Goal: Task Accomplishment & Management: Complete application form

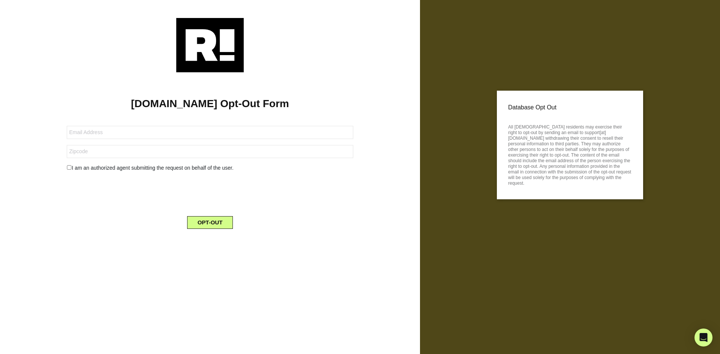
click at [175, 142] on form "I am an authorized agent submitting the request on behalf of the user. OPT-OUT" at bounding box center [210, 173] width 286 height 112
click at [171, 135] on input "text" at bounding box center [210, 132] width 286 height 13
paste input "[EMAIL_ADDRESS][DOMAIN_NAME]"
type input "[EMAIL_ADDRESS][DOMAIN_NAME]"
drag, startPoint x: 79, startPoint y: 156, endPoint x: 78, endPoint y: 160, distance: 4.6
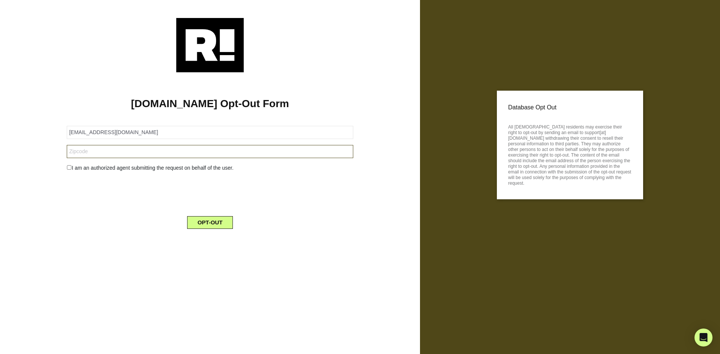
click at [79, 156] on input "text" at bounding box center [210, 151] width 286 height 13
paste input "60423"
type input "60423"
click at [67, 168] on input "checkbox" at bounding box center [69, 167] width 5 height 5
click at [72, 170] on div "I am an authorized agent submitting the request on behalf of the user." at bounding box center [209, 168] width 297 height 8
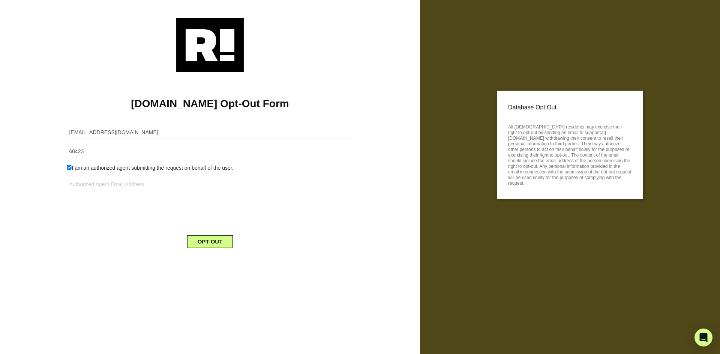
click at [67, 167] on input "checkbox" at bounding box center [69, 167] width 5 height 5
checkbox input "false"
click at [201, 224] on button "OPT-OUT" at bounding box center [210, 222] width 46 height 13
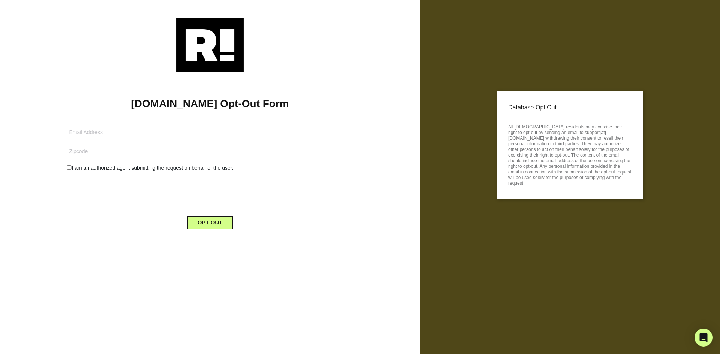
click at [84, 135] on input "text" at bounding box center [210, 132] width 286 height 13
paste input "[EMAIL_ADDRESS][DOMAIN_NAME]"
type input "[EMAIL_ADDRESS][DOMAIN_NAME]"
click at [128, 155] on input "text" at bounding box center [210, 151] width 286 height 13
paste input "48316"
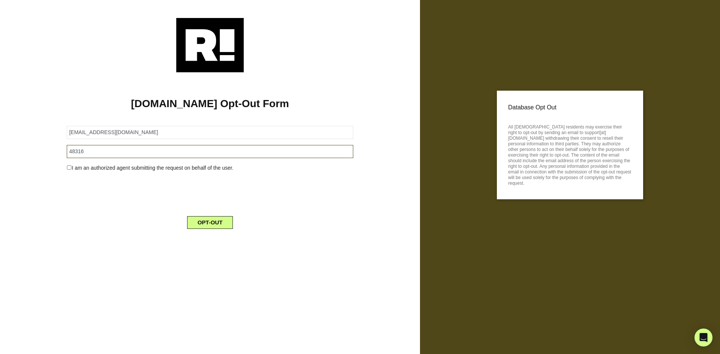
type input "48316"
click at [199, 224] on button "OPT-OUT" at bounding box center [210, 222] width 46 height 13
click at [139, 132] on input "text" at bounding box center [210, 132] width 286 height 13
paste input "[EMAIL_ADDRESS][DOMAIN_NAME]"
type input "94806-208741-109684@buzzedmail.com"
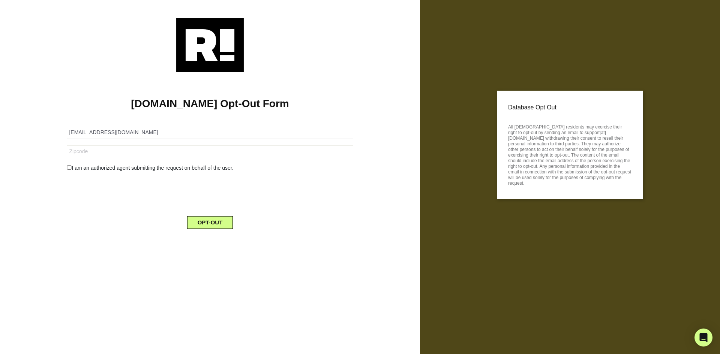
click at [104, 149] on input "text" at bounding box center [210, 151] width 286 height 13
paste input "22039"
type input "22039"
click at [205, 224] on button "OPT-OUT" at bounding box center [210, 222] width 46 height 13
click at [143, 130] on input "text" at bounding box center [210, 132] width 286 height 13
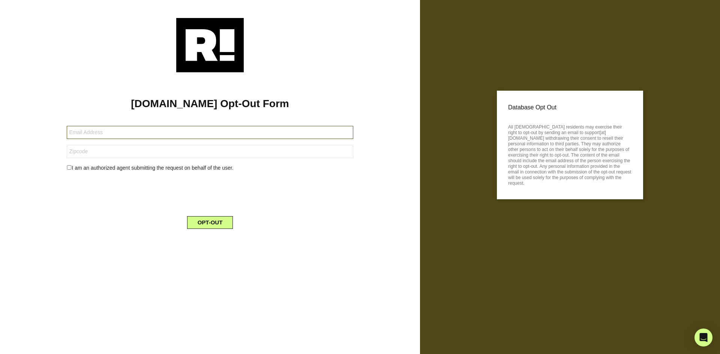
paste input "[EMAIL_ADDRESS][DOMAIN_NAME]"
type input "[EMAIL_ADDRESS][DOMAIN_NAME]"
click at [114, 155] on input "text" at bounding box center [210, 151] width 286 height 13
paste input "77399"
type input "77399"
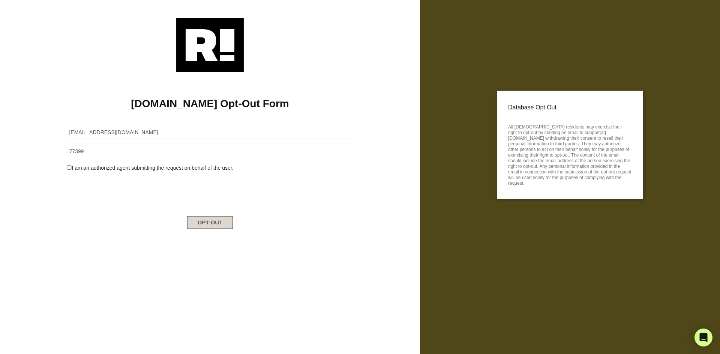
click at [207, 224] on button "OPT-OUT" at bounding box center [210, 222] width 46 height 13
drag, startPoint x: 87, startPoint y: 136, endPoint x: 137, endPoint y: 124, distance: 51.0
click at [87, 136] on input "text" at bounding box center [210, 132] width 286 height 13
paste input "94806-30982-109684@buzzedmail.net"
type input "94806-30982-109684@buzzedmail.net"
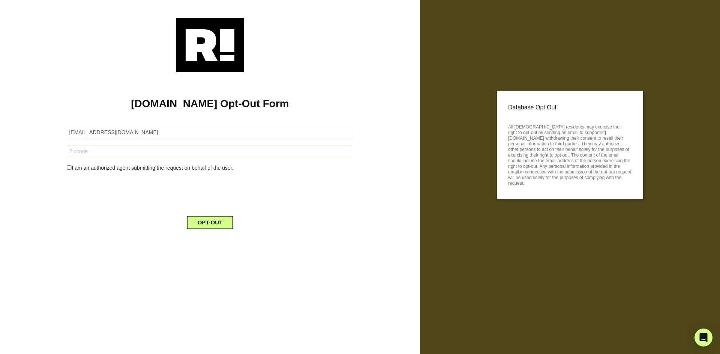
click at [119, 156] on input "text" at bounding box center [210, 151] width 286 height 13
paste input "48375"
type input "48375"
click at [200, 224] on button "OPT-OUT" at bounding box center [210, 222] width 46 height 13
click at [114, 134] on input "text" at bounding box center [210, 132] width 286 height 13
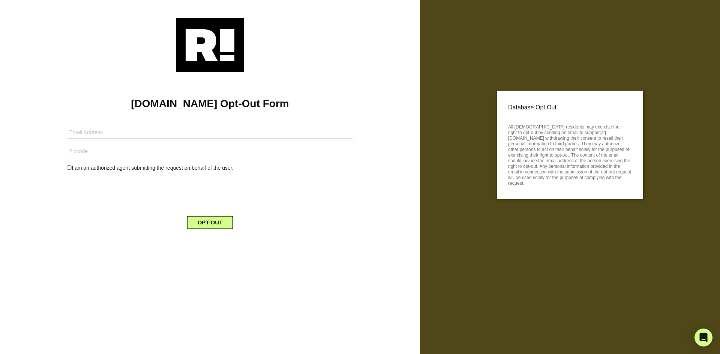
paste input "94806-173928-109684@getprivatemail.com"
type input "94806-173928-109684@getprivatemail.com"
click at [90, 150] on input "text" at bounding box center [210, 151] width 286 height 13
paste input "94941"
type input "94941"
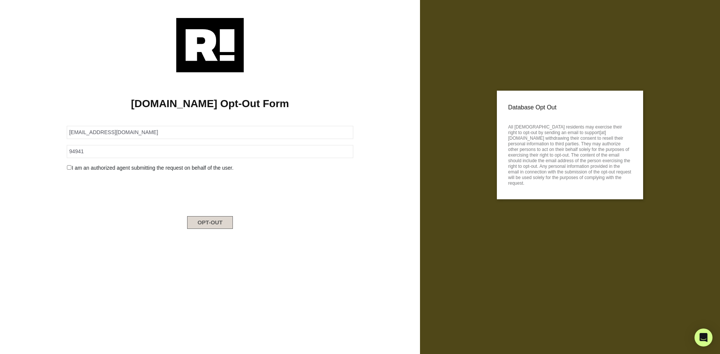
click at [215, 224] on button "OPT-OUT" at bounding box center [210, 222] width 46 height 13
click at [123, 137] on input "text" at bounding box center [210, 132] width 286 height 13
paste input "[EMAIL_ADDRESS][DOMAIN_NAME]"
type input "[EMAIL_ADDRESS][DOMAIN_NAME]"
click at [112, 159] on form "[EMAIL_ADDRESS][DOMAIN_NAME] I am an authorized agent submitting the request on…" at bounding box center [210, 173] width 286 height 112
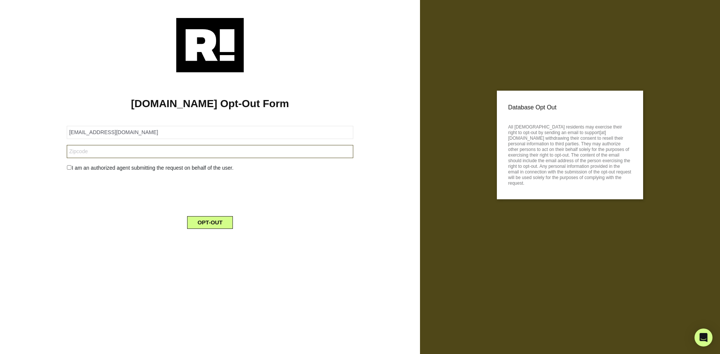
click at [110, 156] on input "text" at bounding box center [210, 151] width 286 height 13
paste input "83616"
type input "83616"
click at [218, 225] on button "OPT-OUT" at bounding box center [210, 222] width 46 height 13
click at [130, 136] on input "text" at bounding box center [210, 132] width 286 height 13
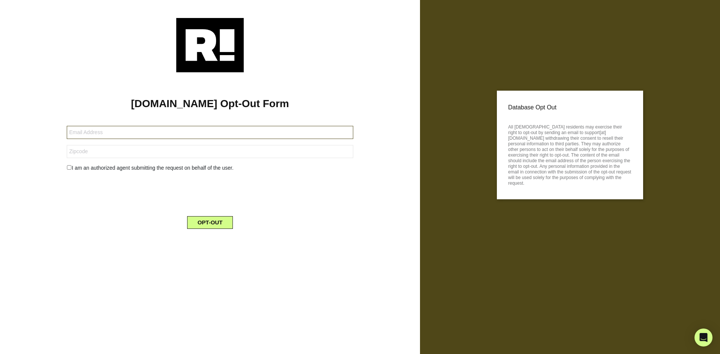
paste input "[EMAIL_ADDRESS][DOMAIN_NAME]"
type input "[EMAIL_ADDRESS][DOMAIN_NAME]"
click at [102, 156] on input "text" at bounding box center [210, 151] width 286 height 13
paste input "98199"
type input "98199"
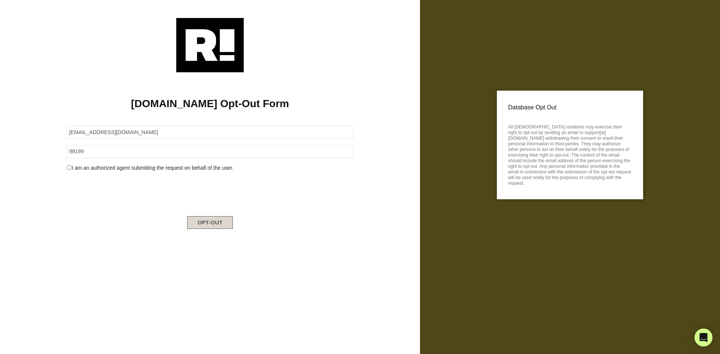
click at [225, 227] on button "OPT-OUT" at bounding box center [210, 222] width 46 height 13
click at [140, 138] on input "text" at bounding box center [210, 132] width 286 height 13
paste input "[EMAIL_ADDRESS][DOMAIN_NAME]"
type input "[EMAIL_ADDRESS][DOMAIN_NAME]"
click at [132, 154] on input "text" at bounding box center [210, 151] width 286 height 13
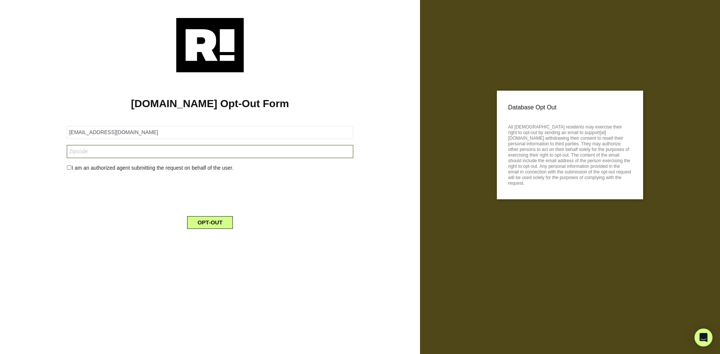
paste input "80424"
type input "80424"
click at [207, 224] on button "OPT-OUT" at bounding box center [210, 222] width 46 height 13
